Goal: Navigation & Orientation: Understand site structure

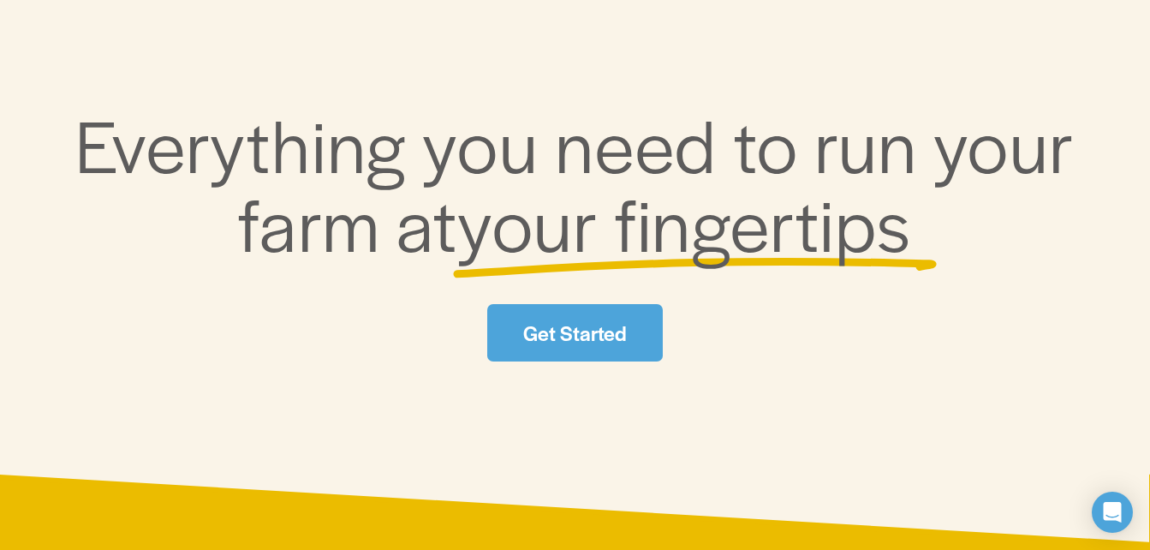
scroll to position [202, 0]
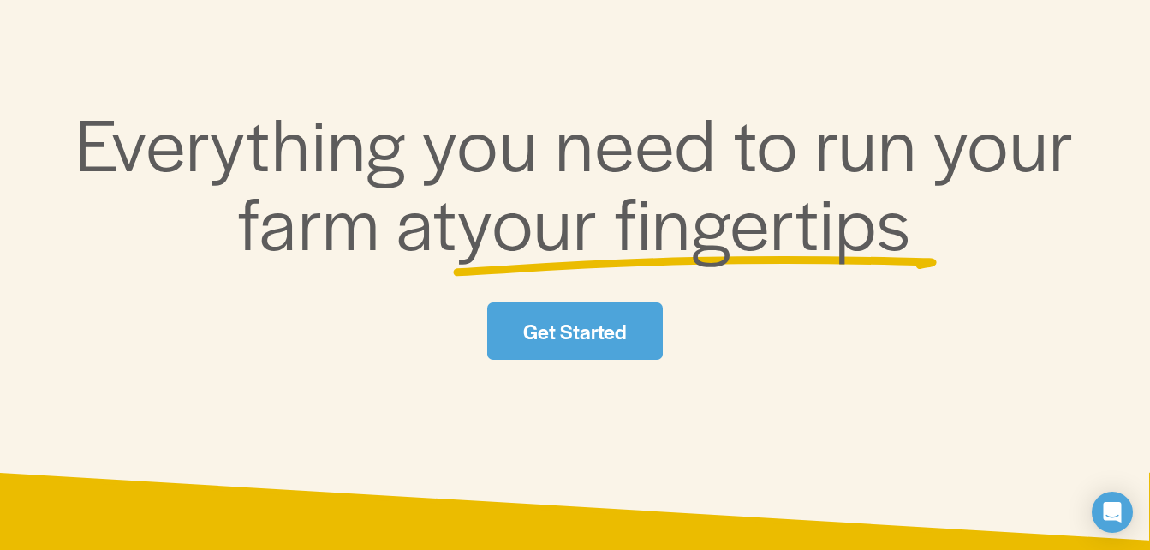
click at [557, 321] on link "Get Started" at bounding box center [575, 330] width 176 height 57
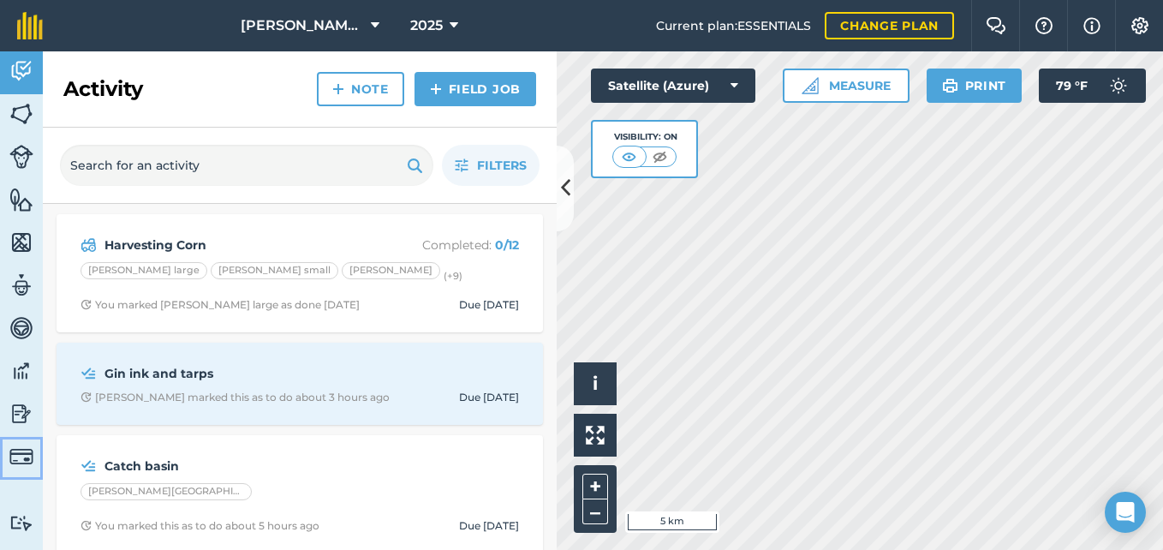
click at [21, 465] on img at bounding box center [21, 456] width 24 height 24
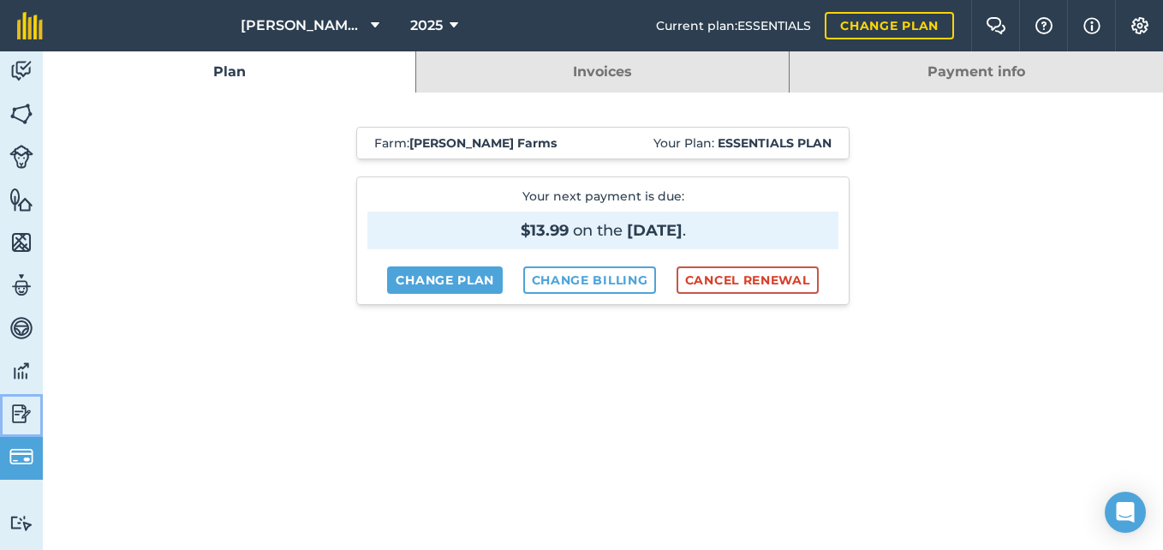
click at [21, 410] on img at bounding box center [21, 414] width 24 height 26
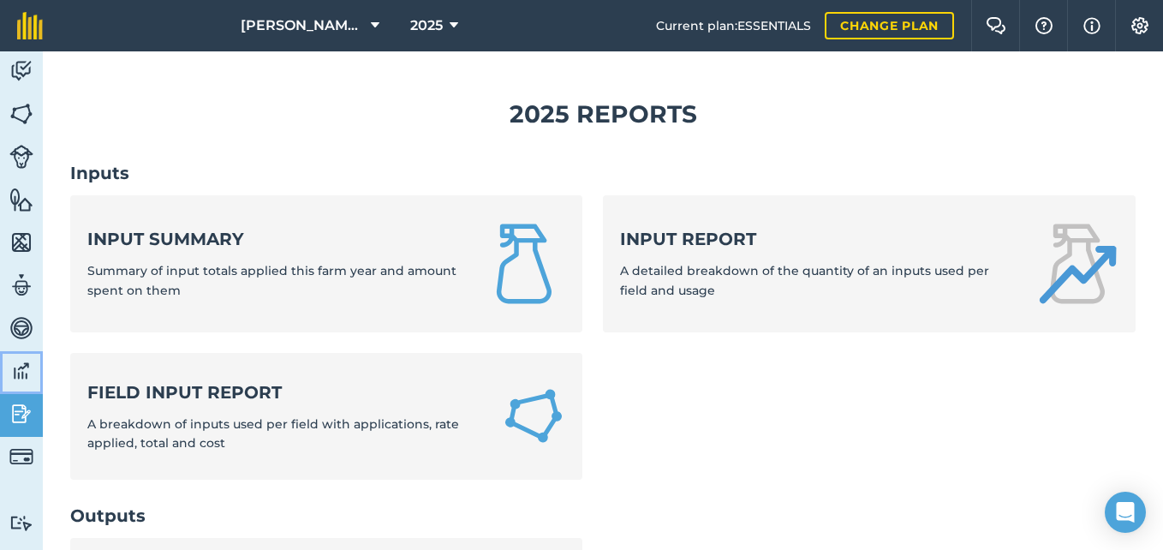
click at [22, 368] on img at bounding box center [21, 371] width 24 height 26
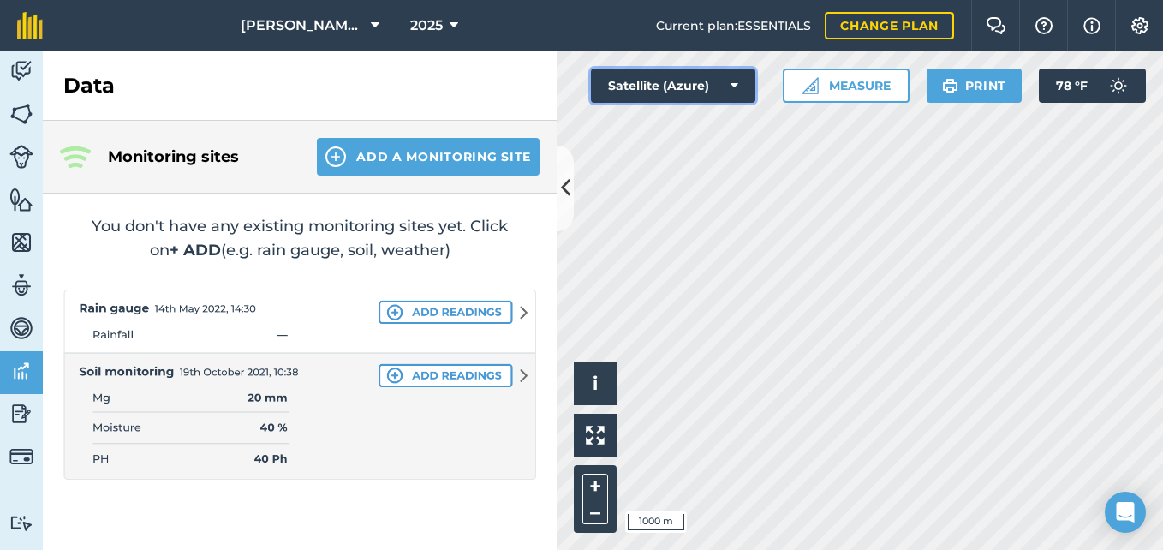
click at [720, 75] on button "Satellite (Azure)" at bounding box center [673, 86] width 164 height 34
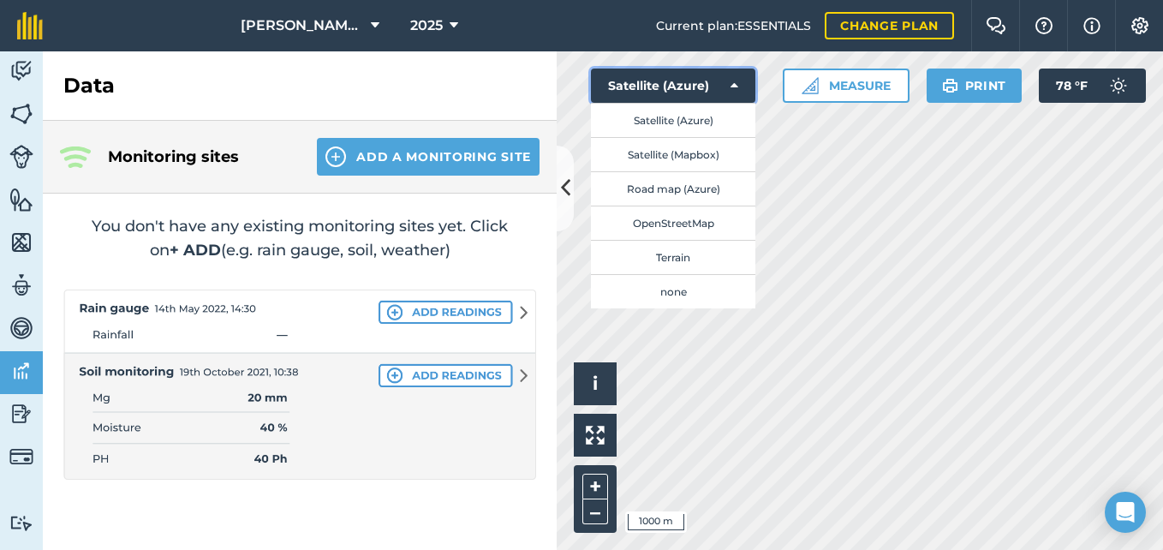
click at [729, 90] on button "Satellite (Azure)" at bounding box center [673, 86] width 164 height 34
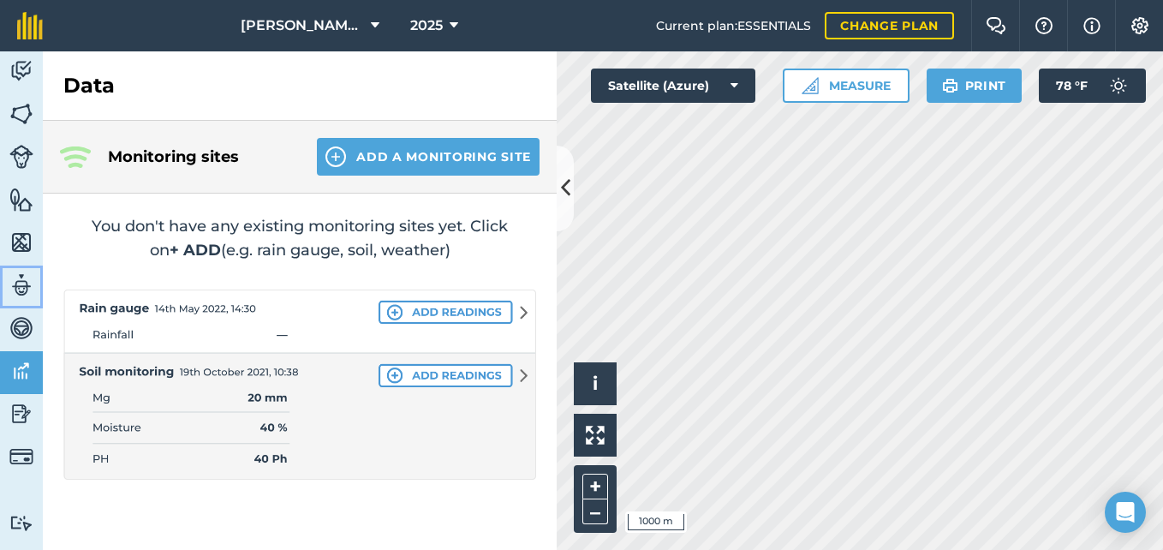
click at [22, 296] on img at bounding box center [21, 285] width 24 height 26
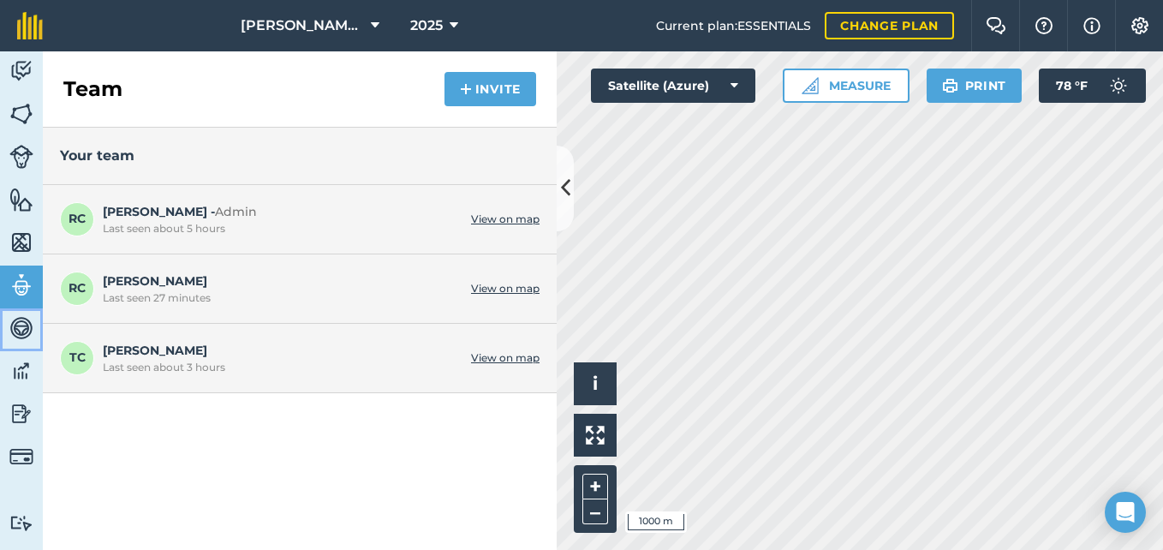
click at [20, 329] on img at bounding box center [21, 328] width 24 height 26
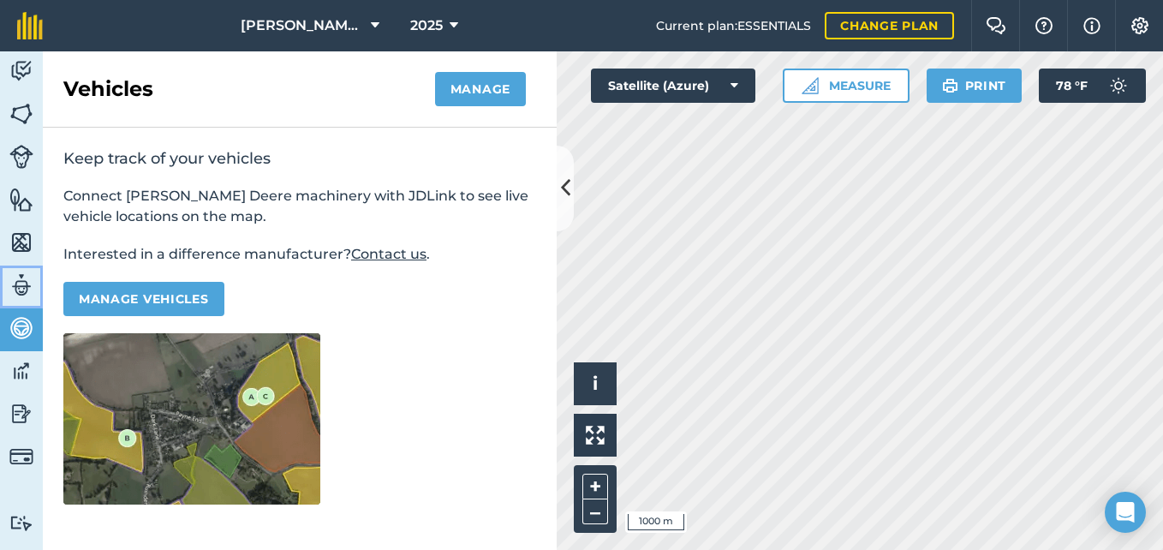
click at [32, 286] on img at bounding box center [21, 285] width 24 height 26
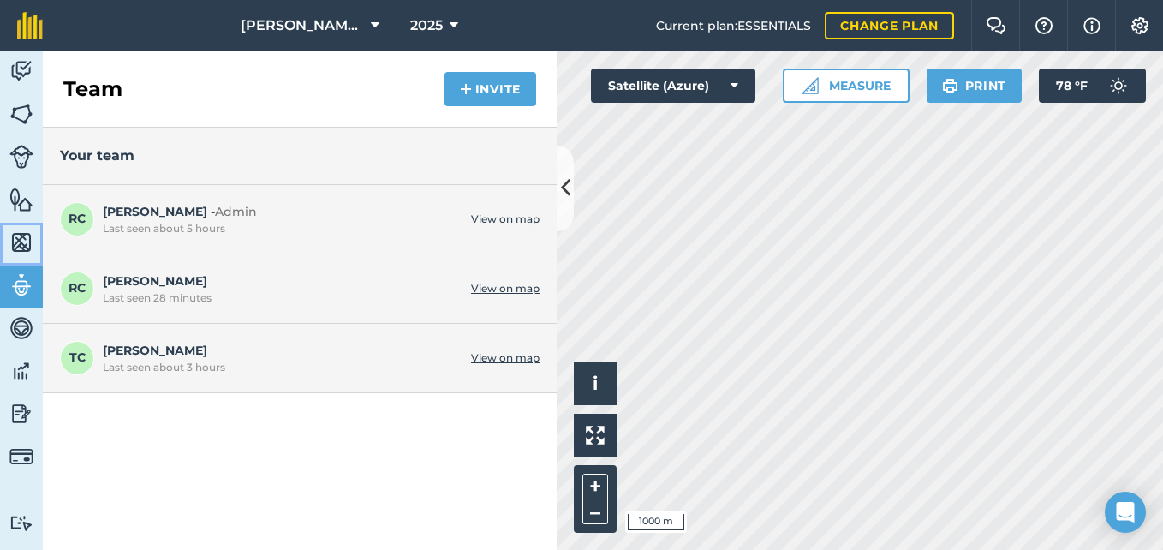
click at [22, 247] on img at bounding box center [21, 243] width 24 height 26
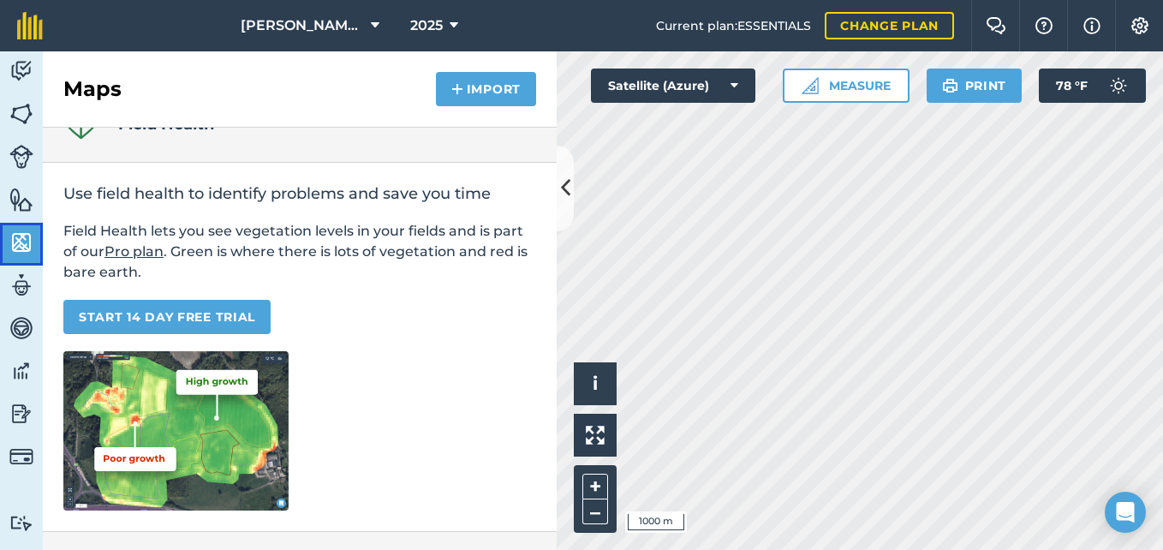
scroll to position [39, 0]
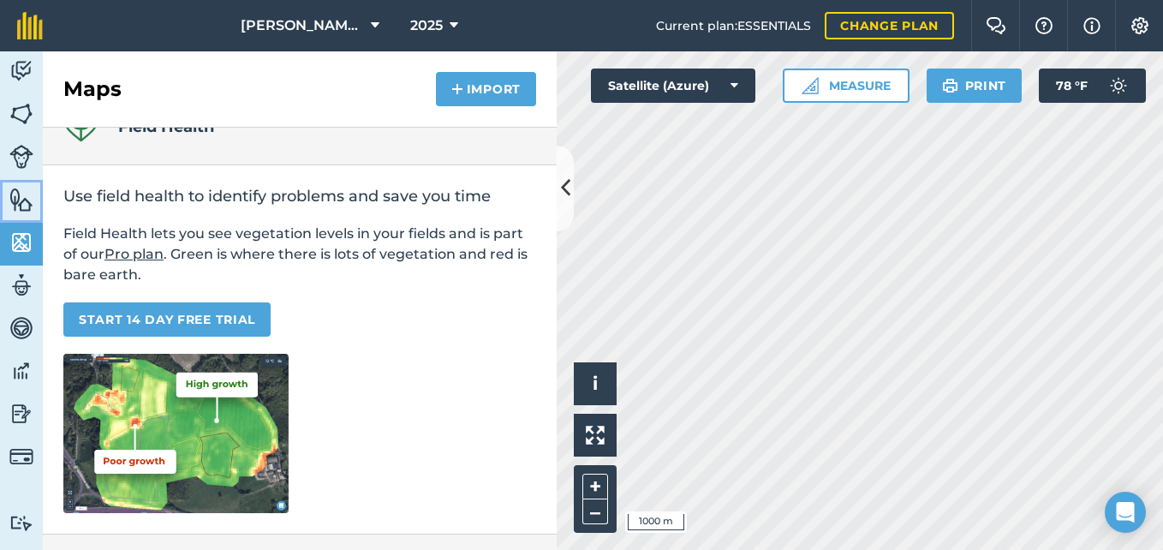
click at [14, 196] on img at bounding box center [21, 200] width 24 height 26
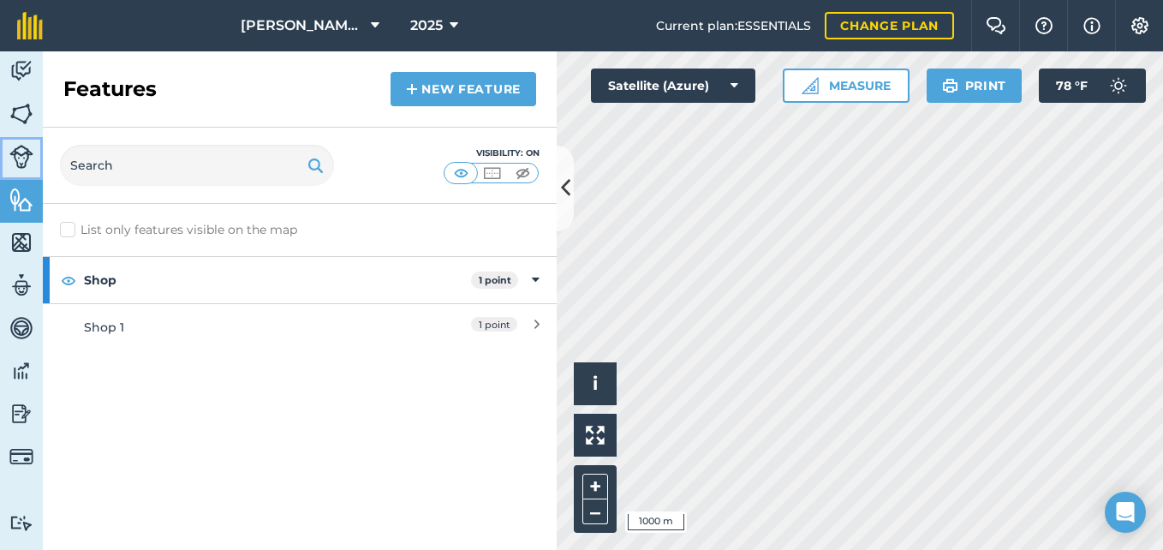
click at [32, 155] on img at bounding box center [21, 157] width 24 height 24
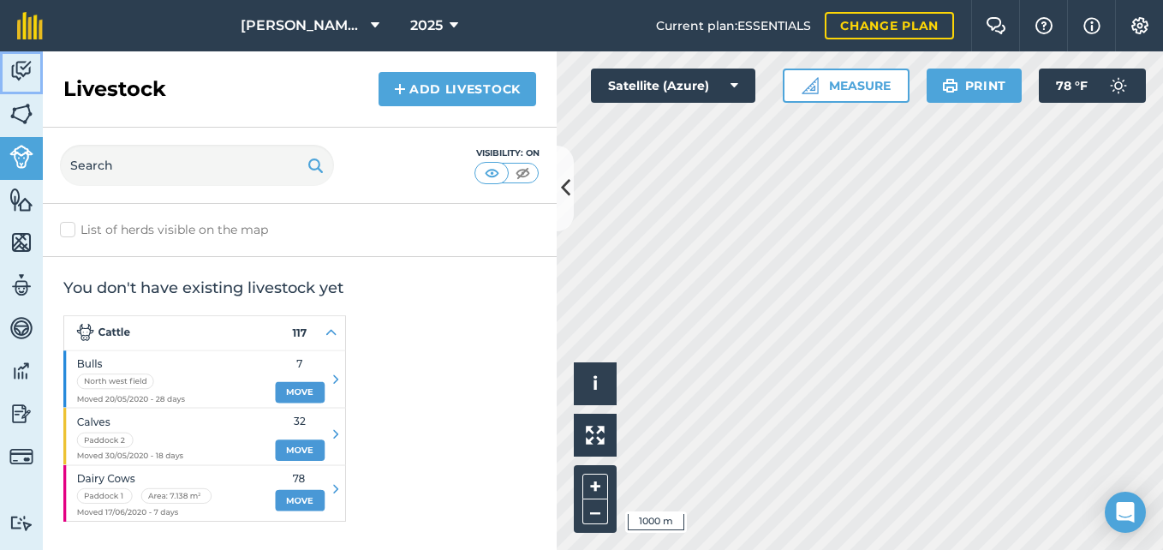
click at [25, 89] on link "Activity" at bounding box center [21, 72] width 43 height 43
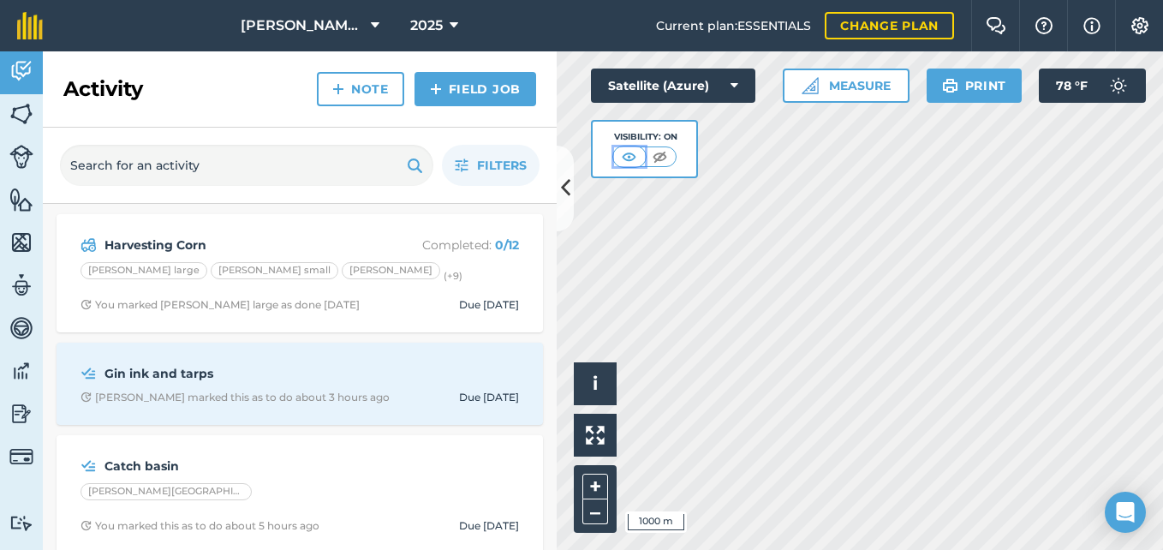
click at [639, 148] on img at bounding box center [628, 156] width 21 height 17
click at [664, 158] on img at bounding box center [659, 156] width 21 height 17
click at [626, 154] on img at bounding box center [629, 156] width 21 height 17
click at [10, 120] on img at bounding box center [21, 114] width 24 height 26
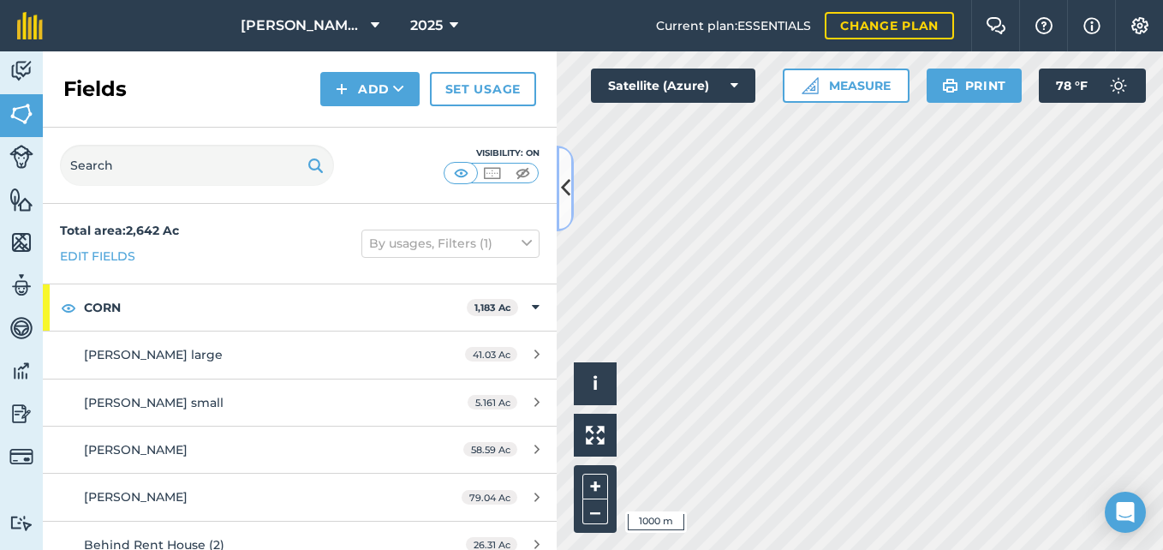
click at [568, 183] on icon at bounding box center [565, 188] width 9 height 30
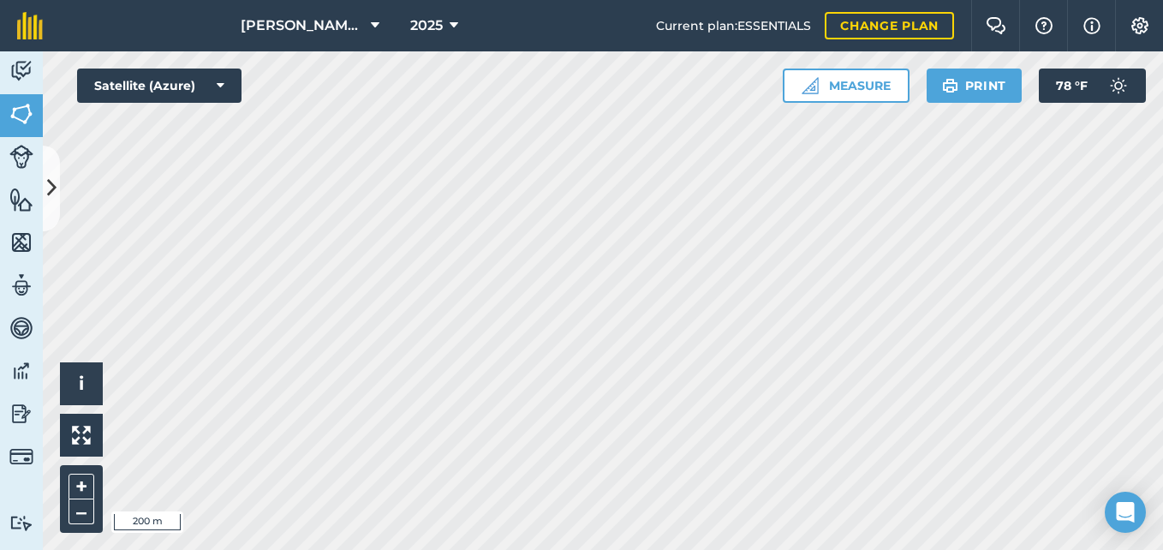
click at [989, 93] on button "Print" at bounding box center [975, 86] width 96 height 34
